Goal: Task Accomplishment & Management: Use online tool/utility

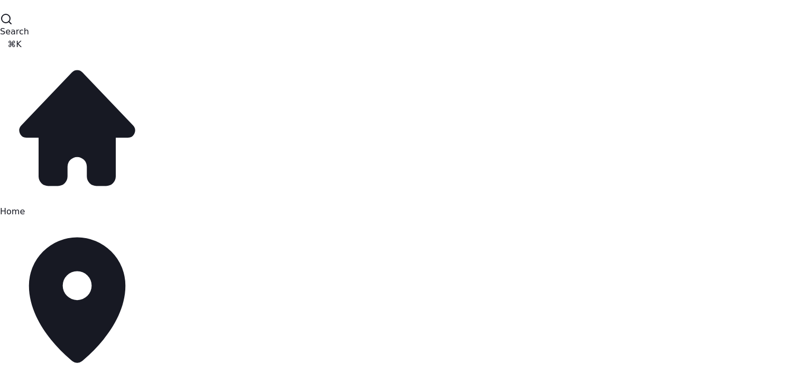
paste input "**********"
drag, startPoint x: 603, startPoint y: 241, endPoint x: 410, endPoint y: 245, distance: 193.1
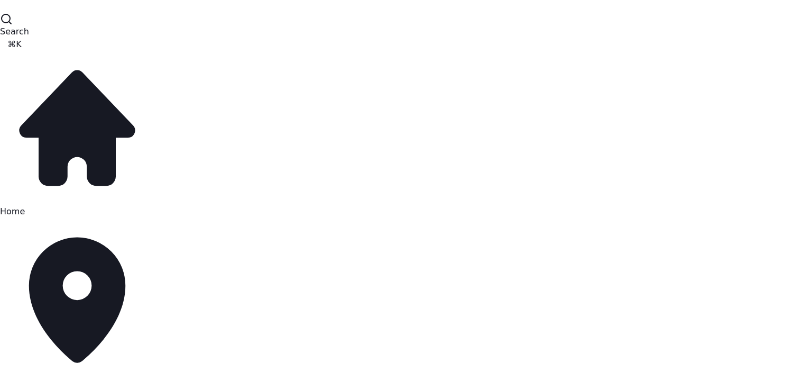
type input "**********"
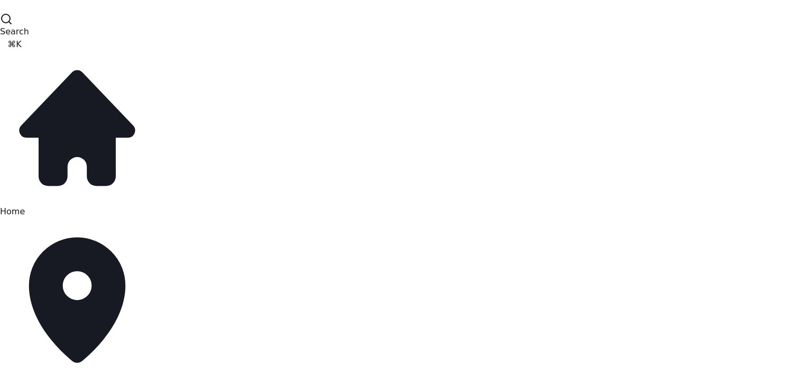
scroll to position [21, 0]
